Goal: Information Seeking & Learning: Understand process/instructions

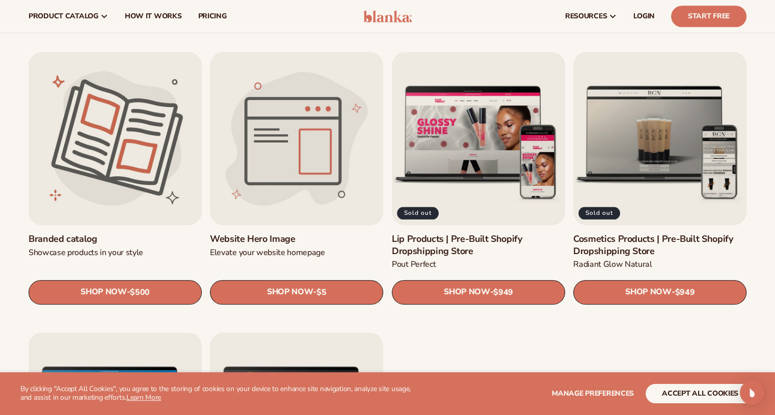
scroll to position [1110, 0]
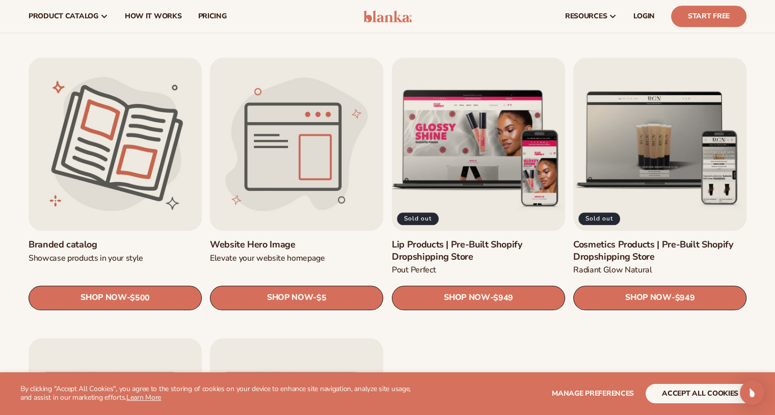
click at [482, 239] on link "Lip Products | Pre-Built Shopify Dropshipping Store" at bounding box center [478, 251] width 173 height 24
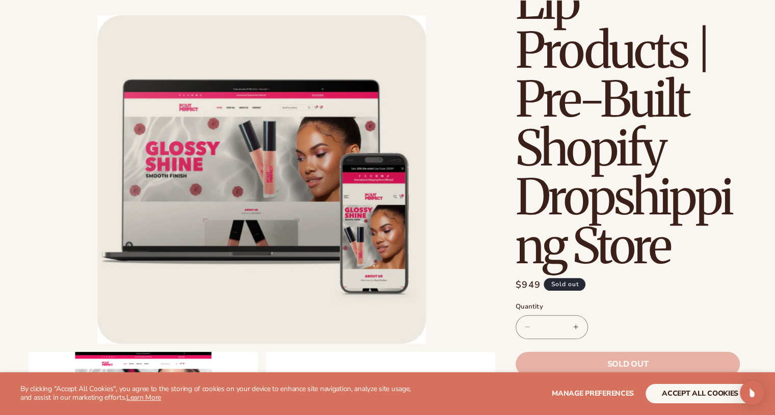
scroll to position [568, 0]
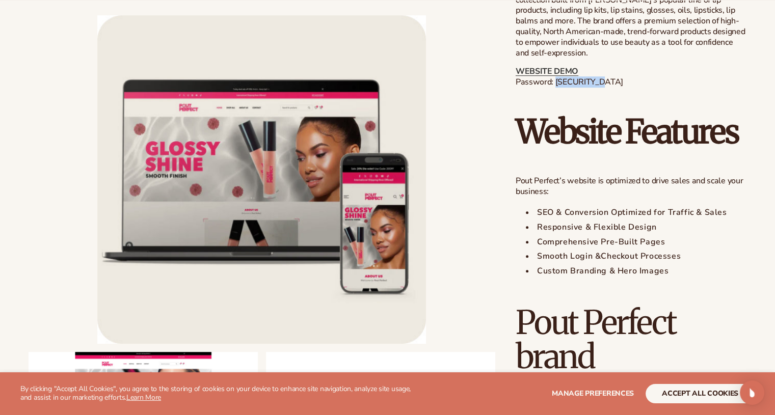
drag, startPoint x: 553, startPoint y: 90, endPoint x: 600, endPoint y: 86, distance: 46.6
click at [600, 86] on p "WEBSITE DEMO Password: [SECURITY_DATA]" at bounding box center [631, 76] width 231 height 21
copy p "blanka-lips"
click at [553, 77] on link "WEBSITE DEMO" at bounding box center [547, 71] width 63 height 11
